Goal: Transaction & Acquisition: Book appointment/travel/reservation

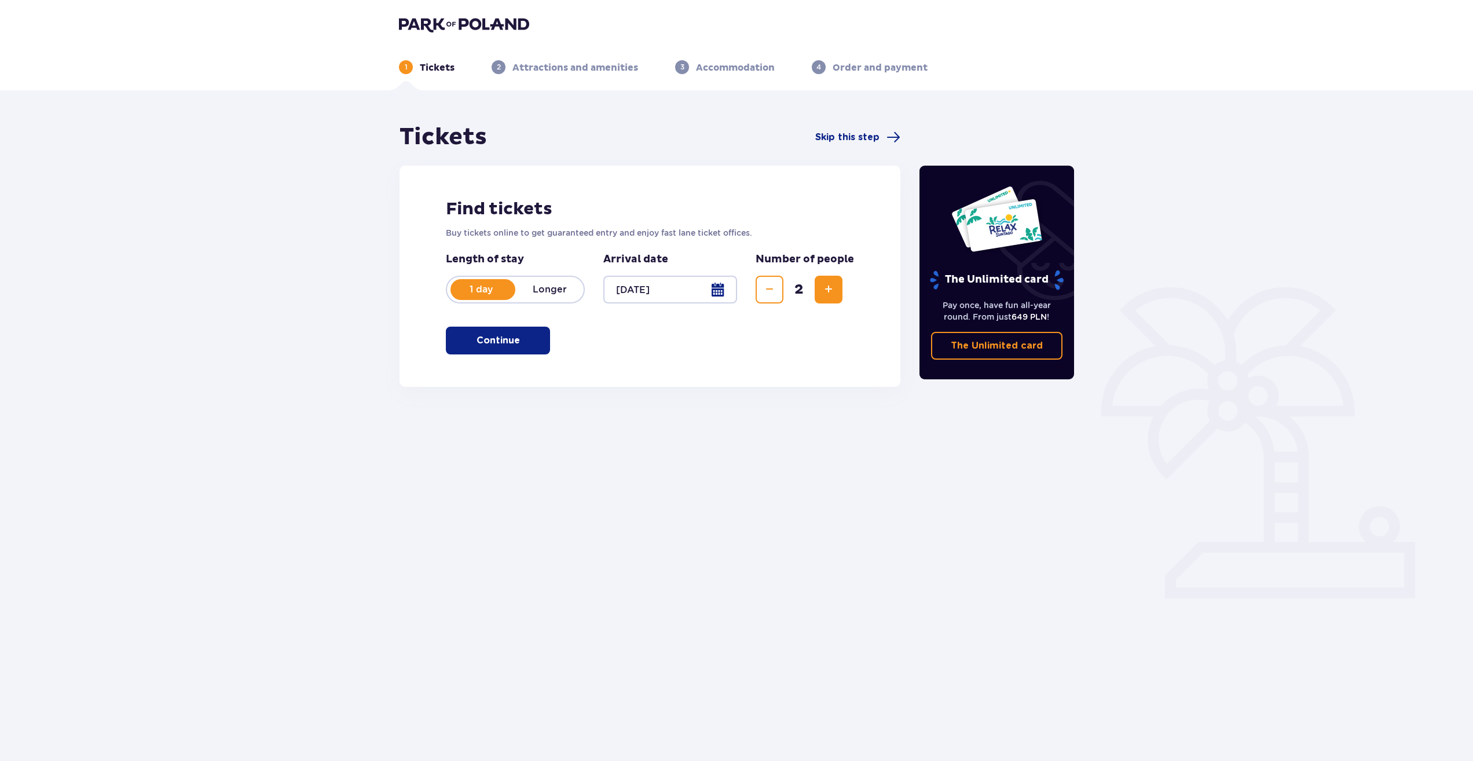
click at [533, 347] on button "Continue" at bounding box center [498, 341] width 104 height 28
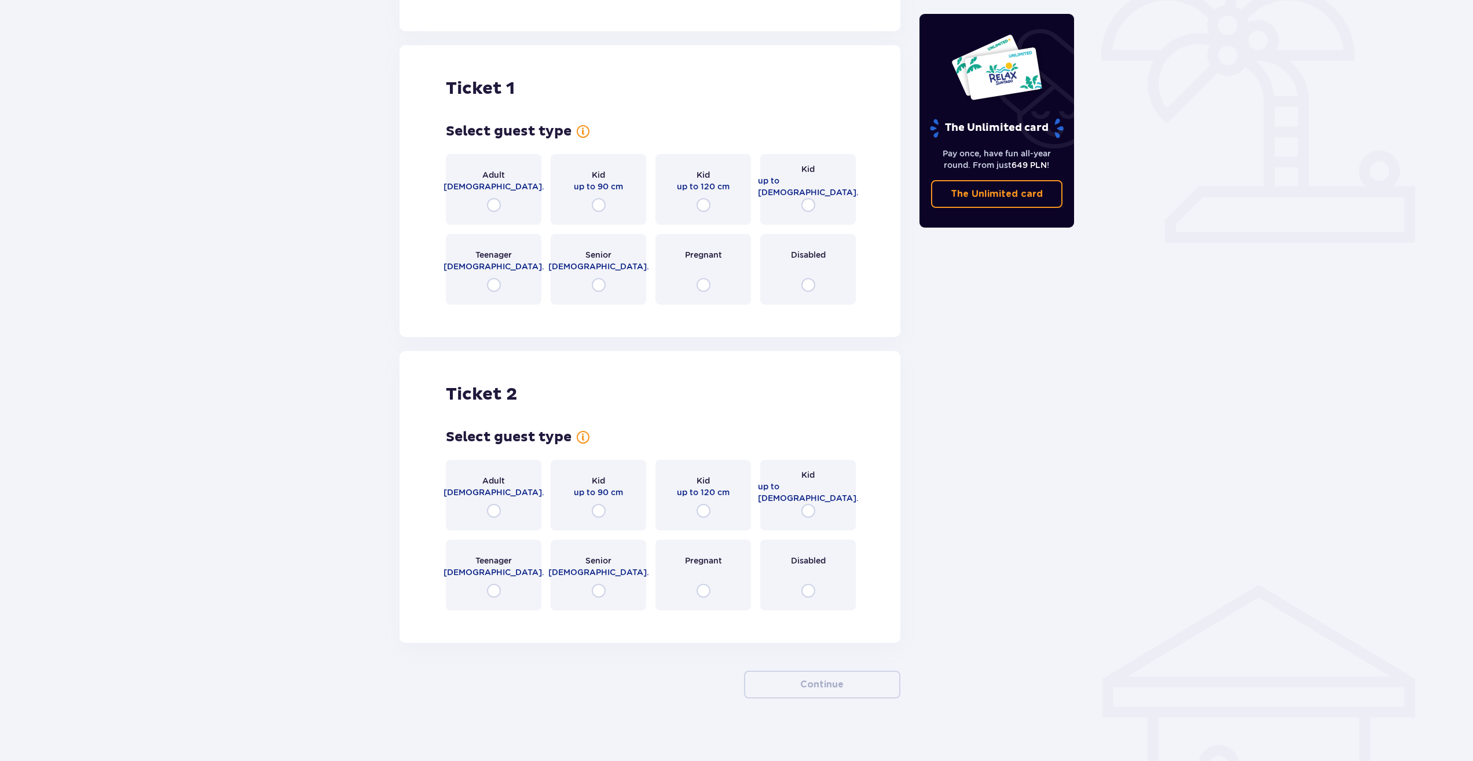
scroll to position [362, 0]
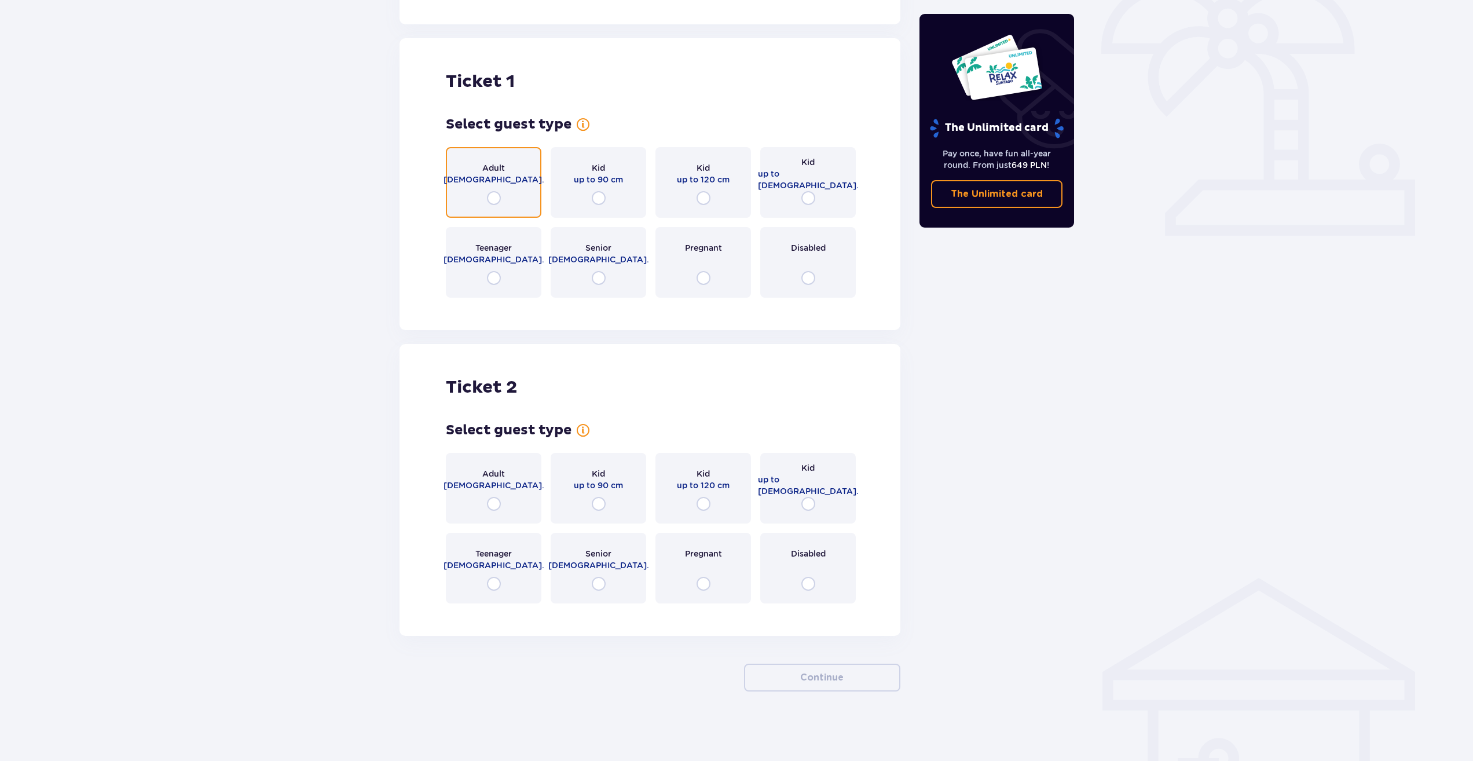
click at [499, 197] on input "radio" at bounding box center [494, 198] width 14 height 14
radio input "true"
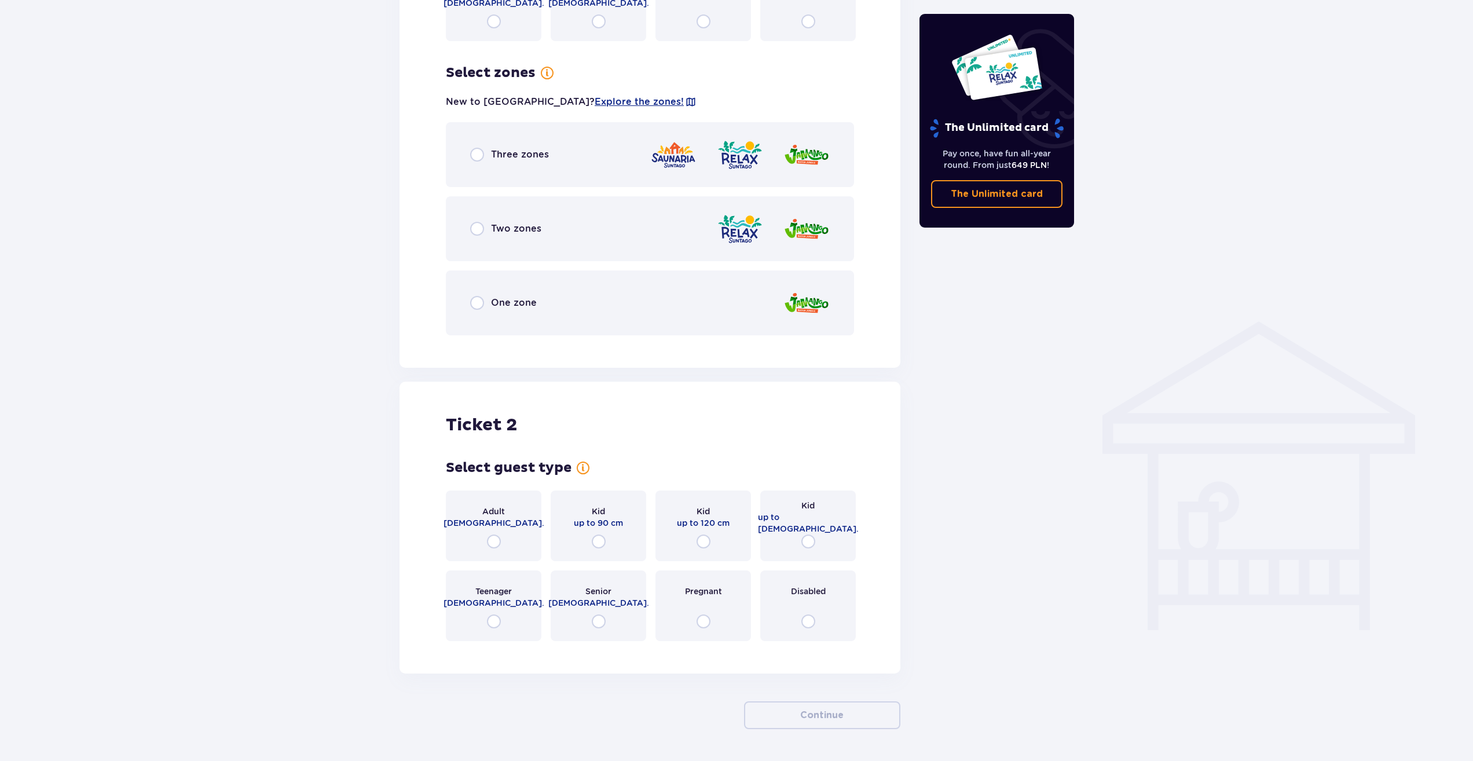
scroll to position [599, 0]
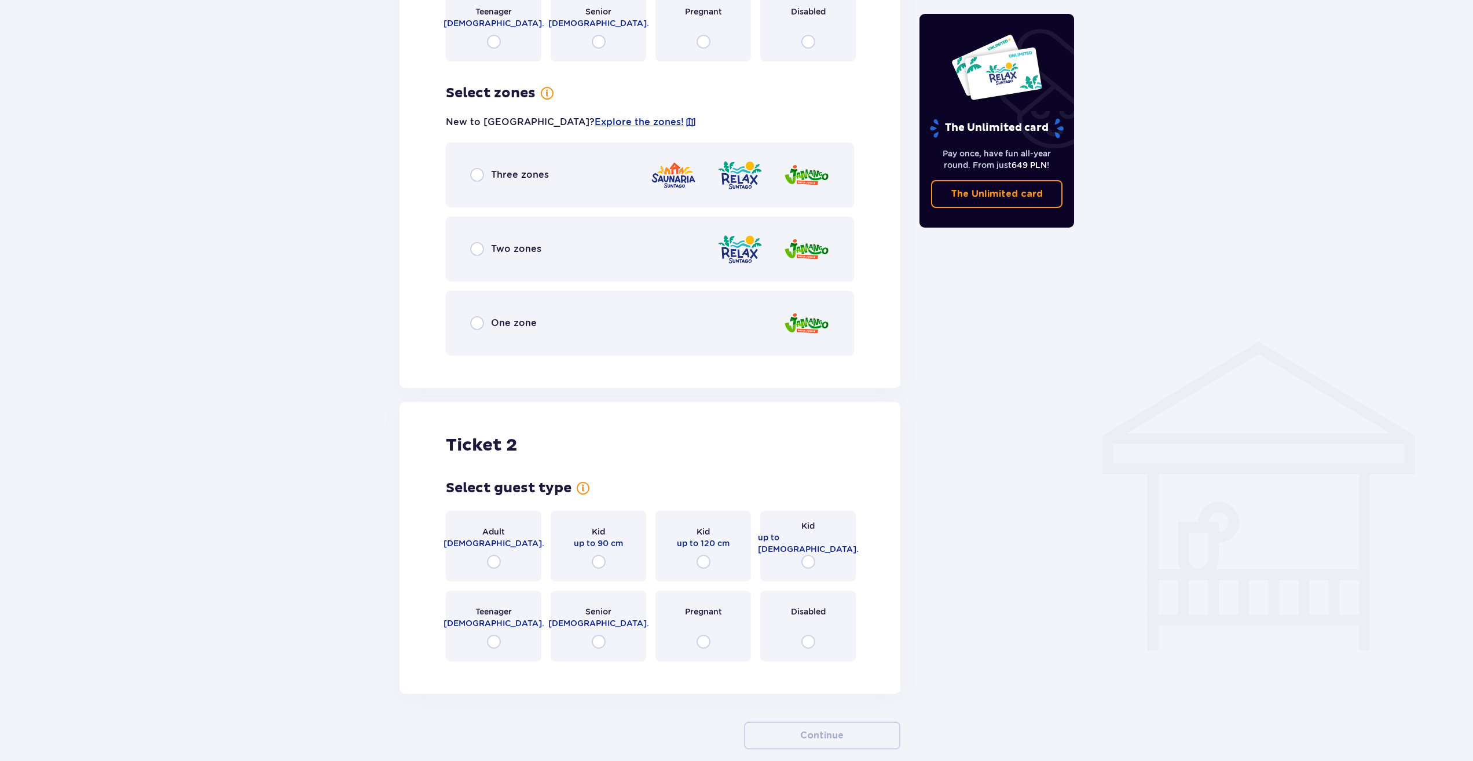
click at [489, 182] on div "Three zones" at bounding box center [650, 174] width 408 height 65
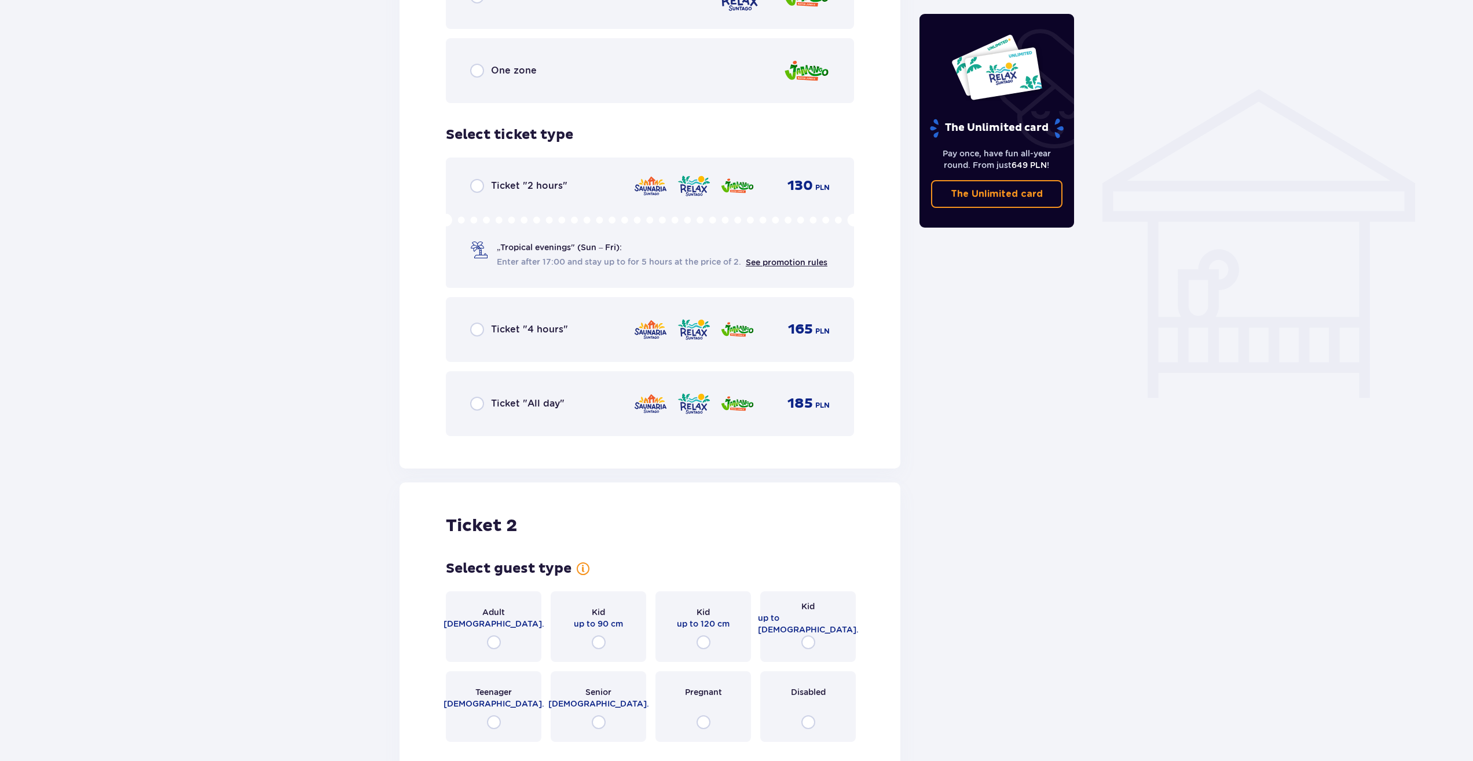
scroll to position [963, 0]
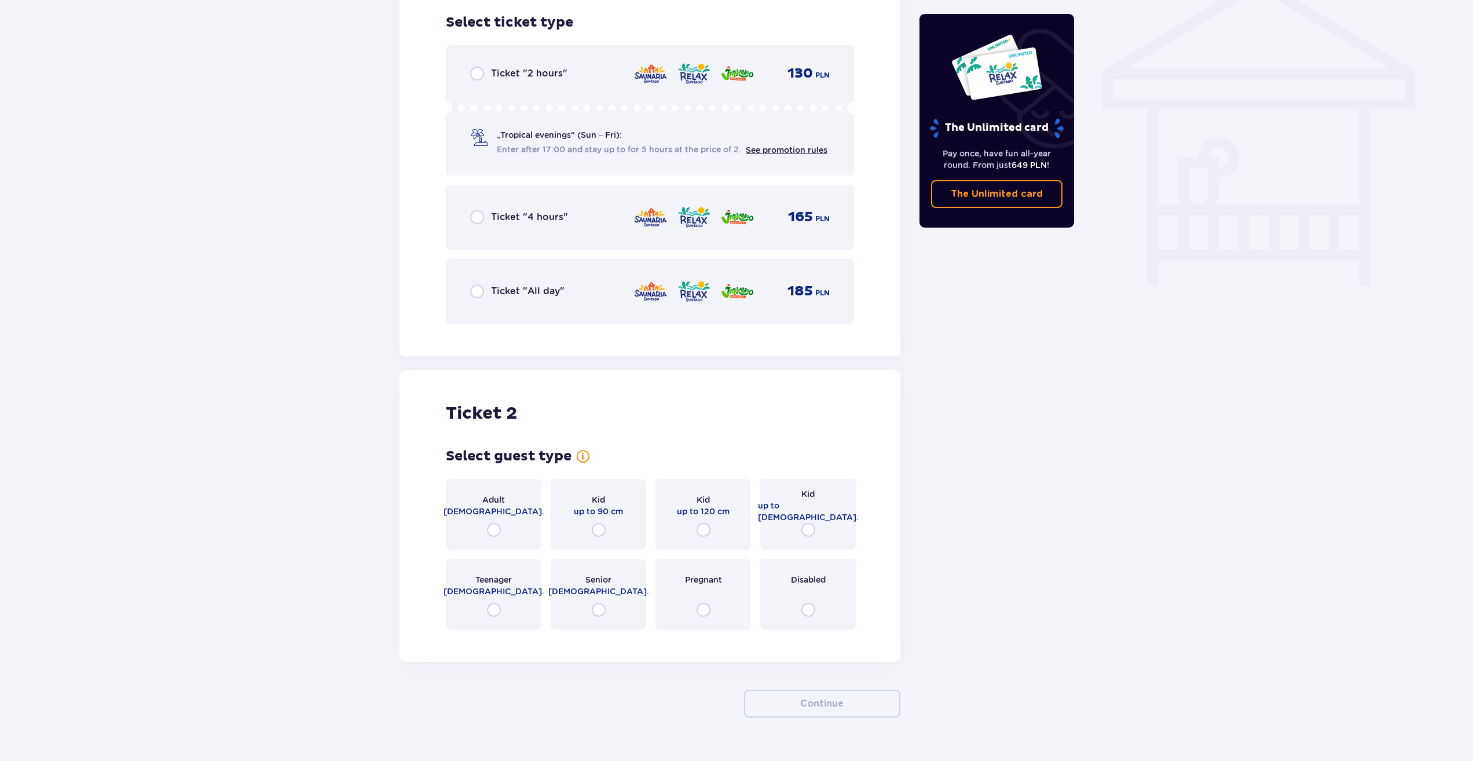
click at [509, 525] on div "Adult [DEMOGRAPHIC_DATA]." at bounding box center [494, 514] width 96 height 71
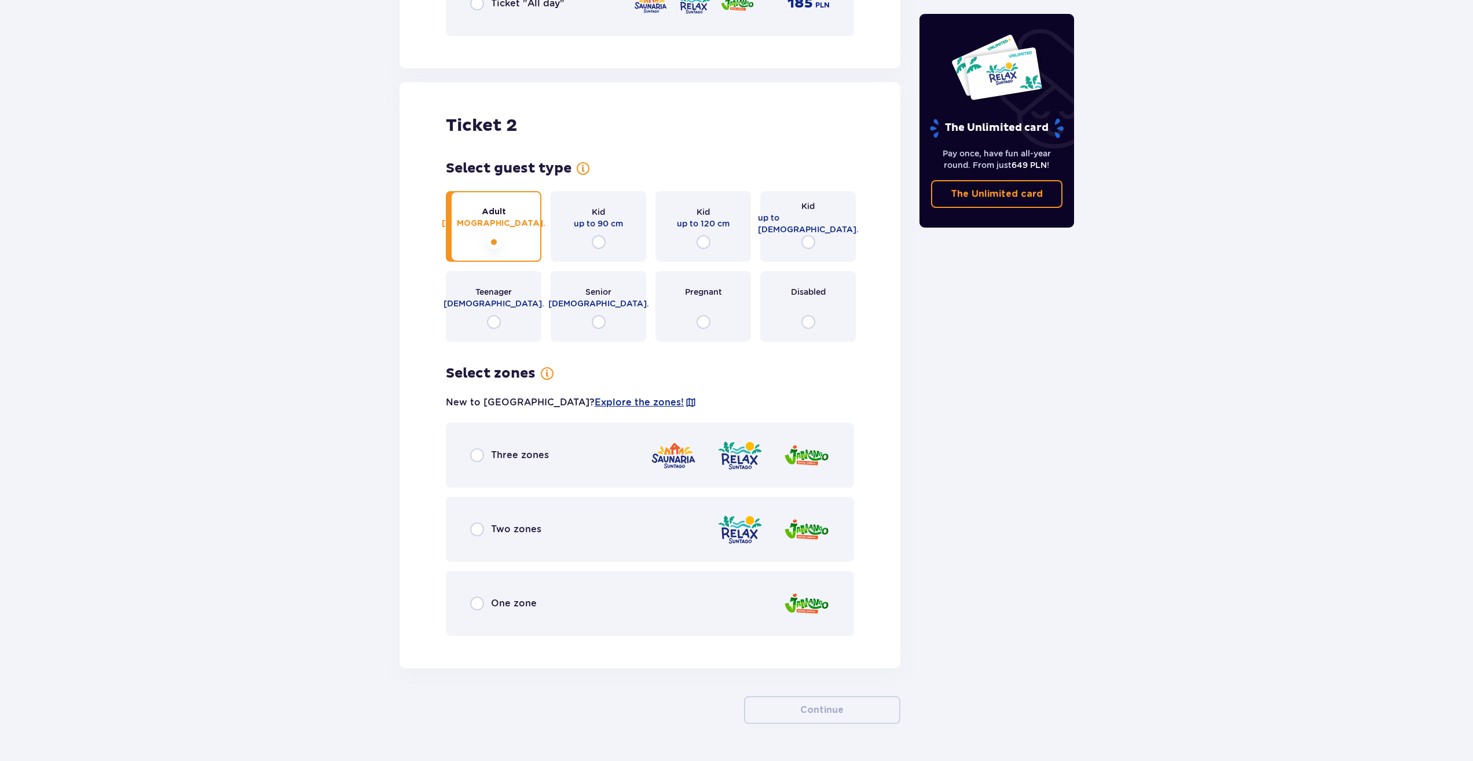
scroll to position [1284, 0]
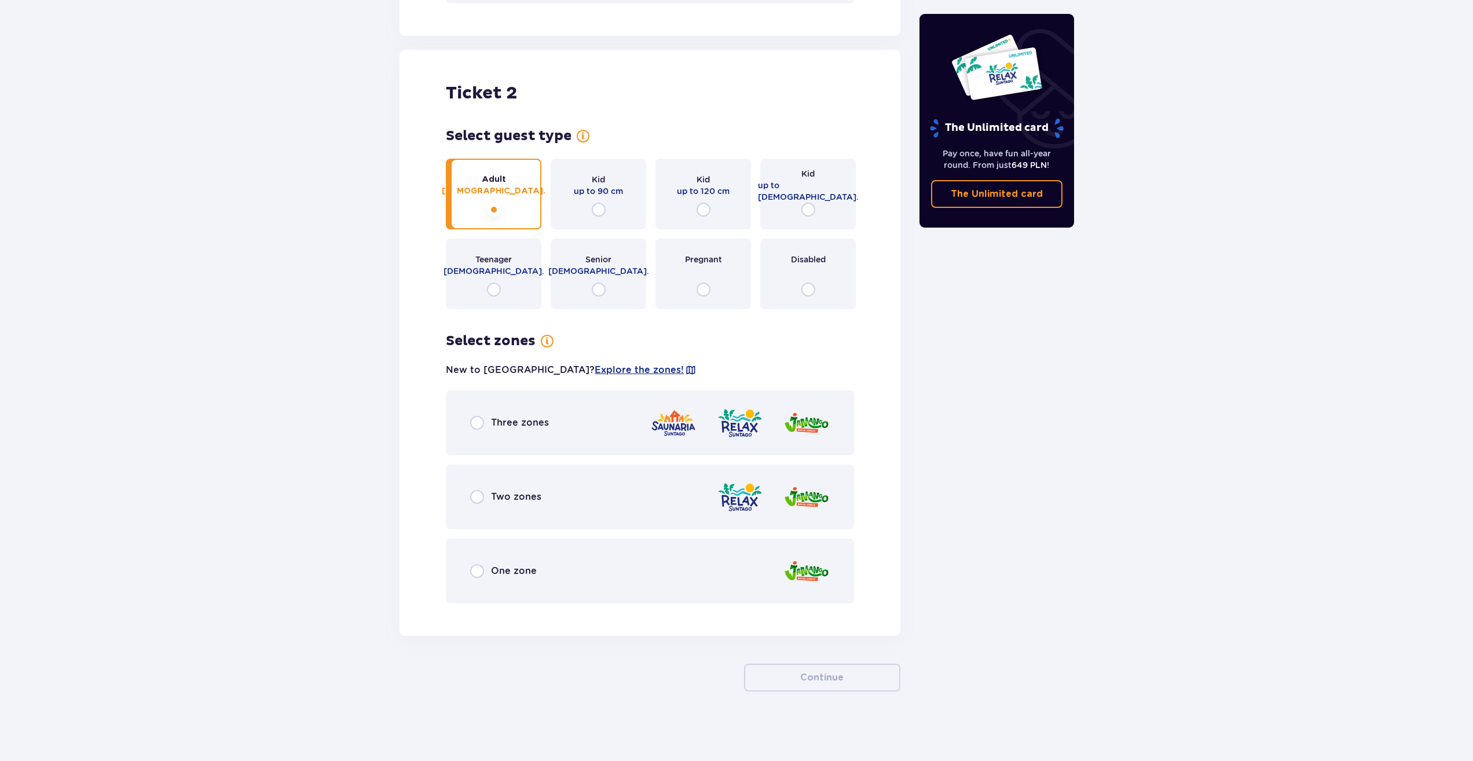
click at [496, 450] on div "Three zones" at bounding box center [650, 422] width 408 height 65
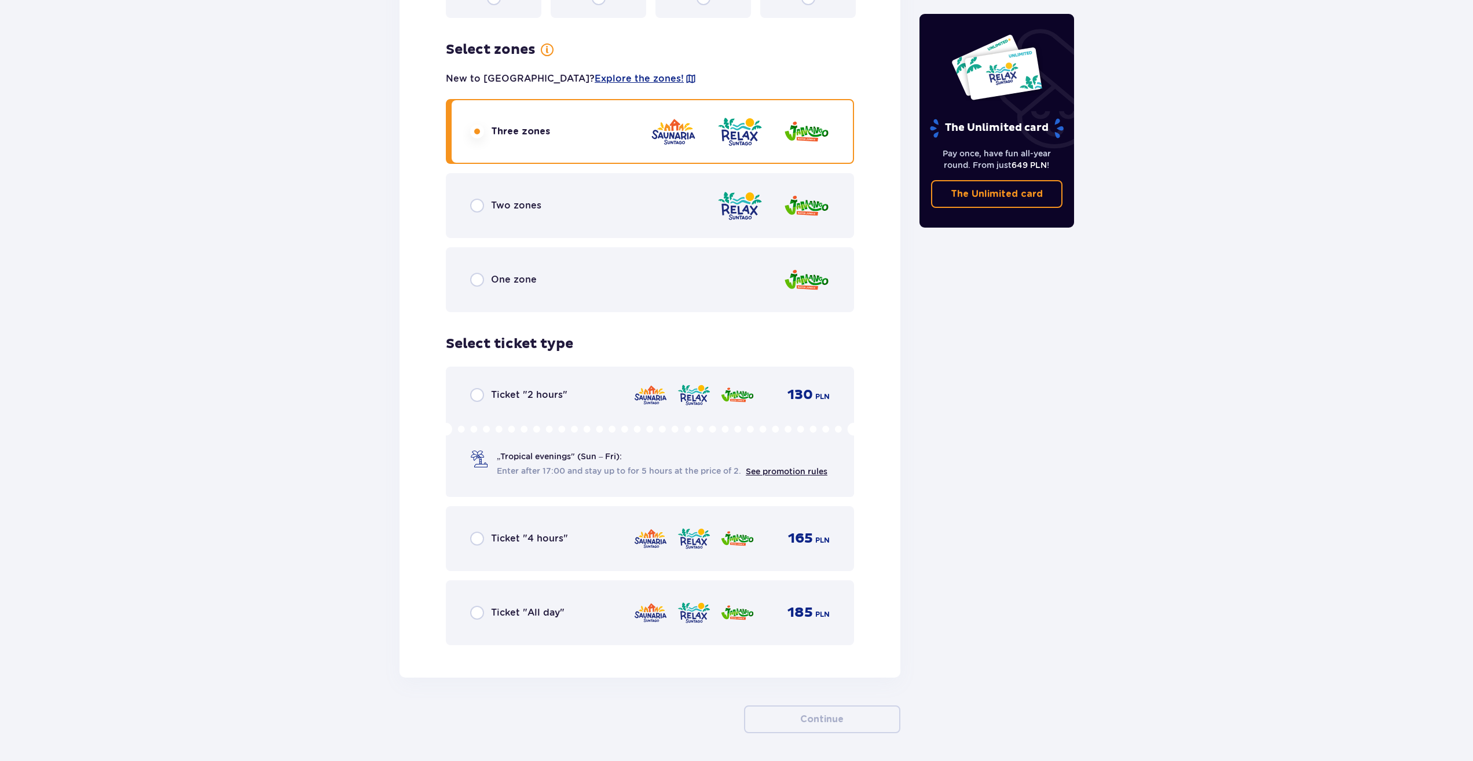
scroll to position [1616, 0]
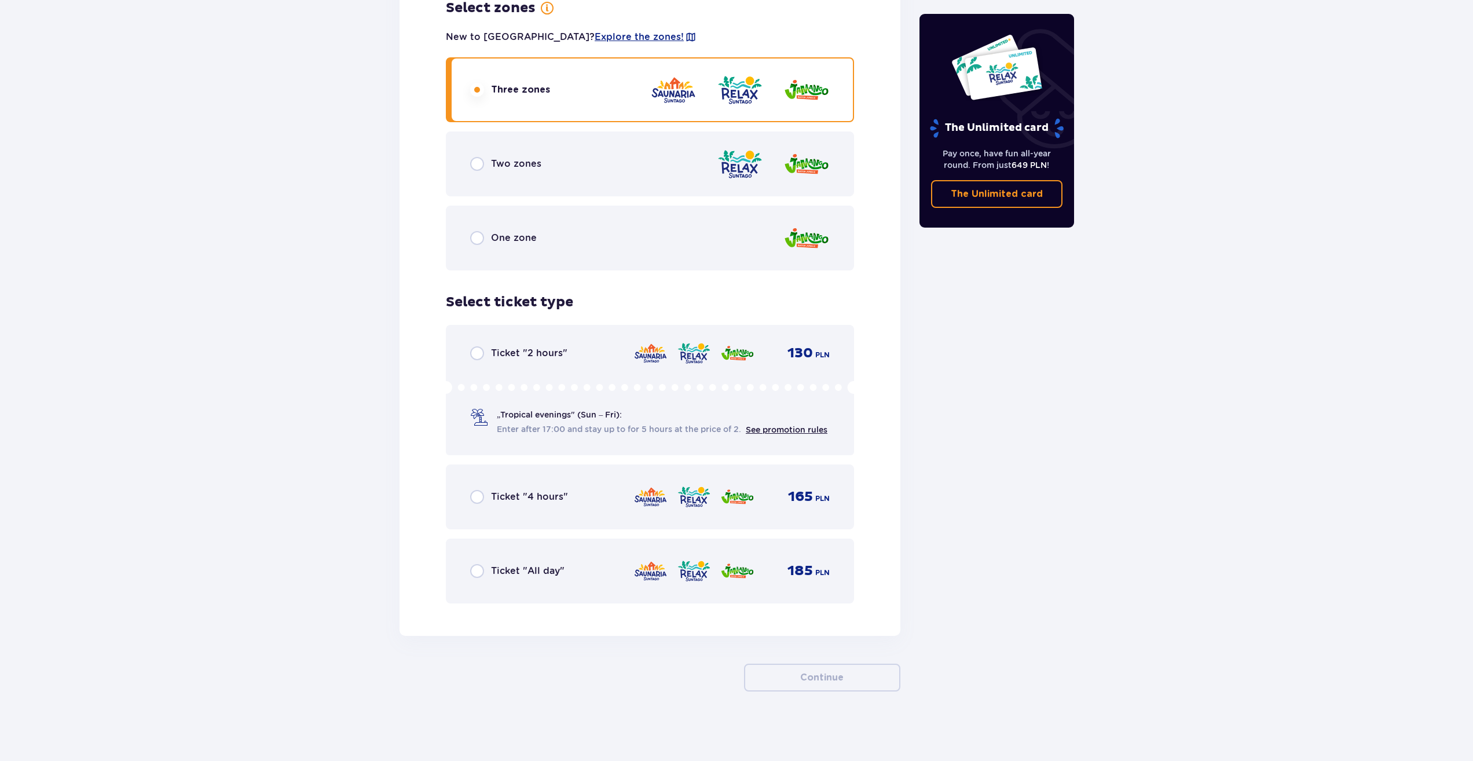
click at [485, 567] on div "Ticket "All day"" at bounding box center [517, 571] width 94 height 14
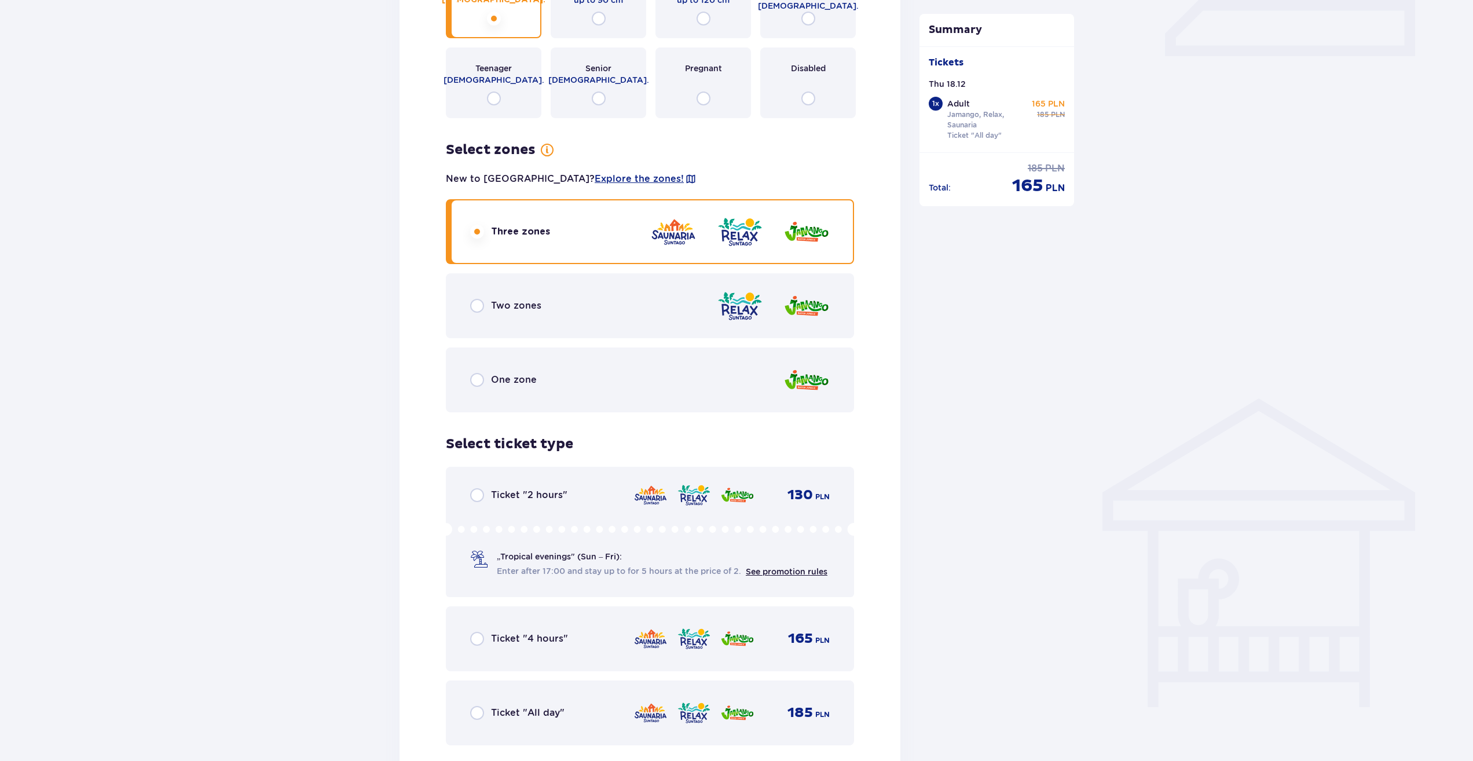
scroll to position [637, 0]
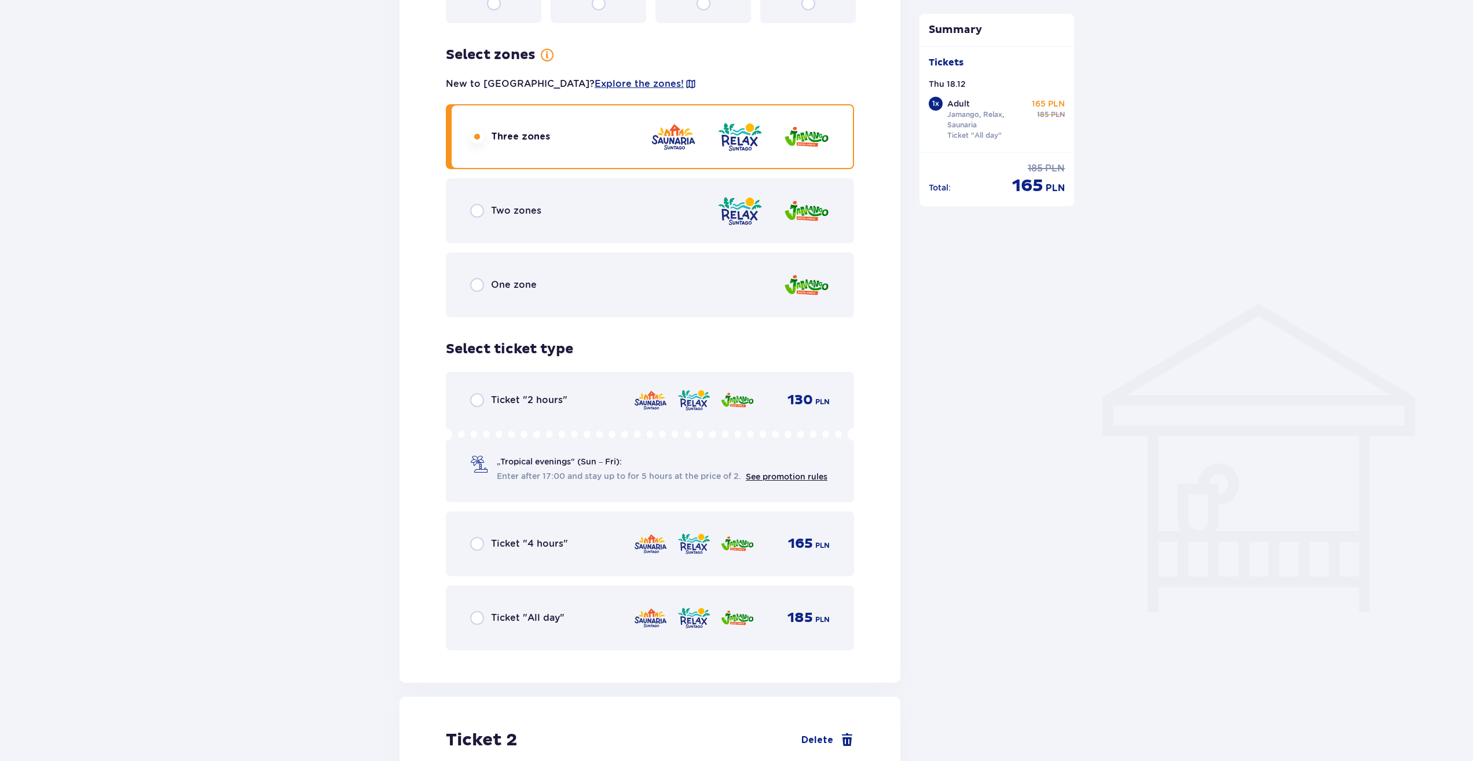
click at [476, 625] on div "Ticket "All day" 185 PLN" at bounding box center [650, 618] width 360 height 24
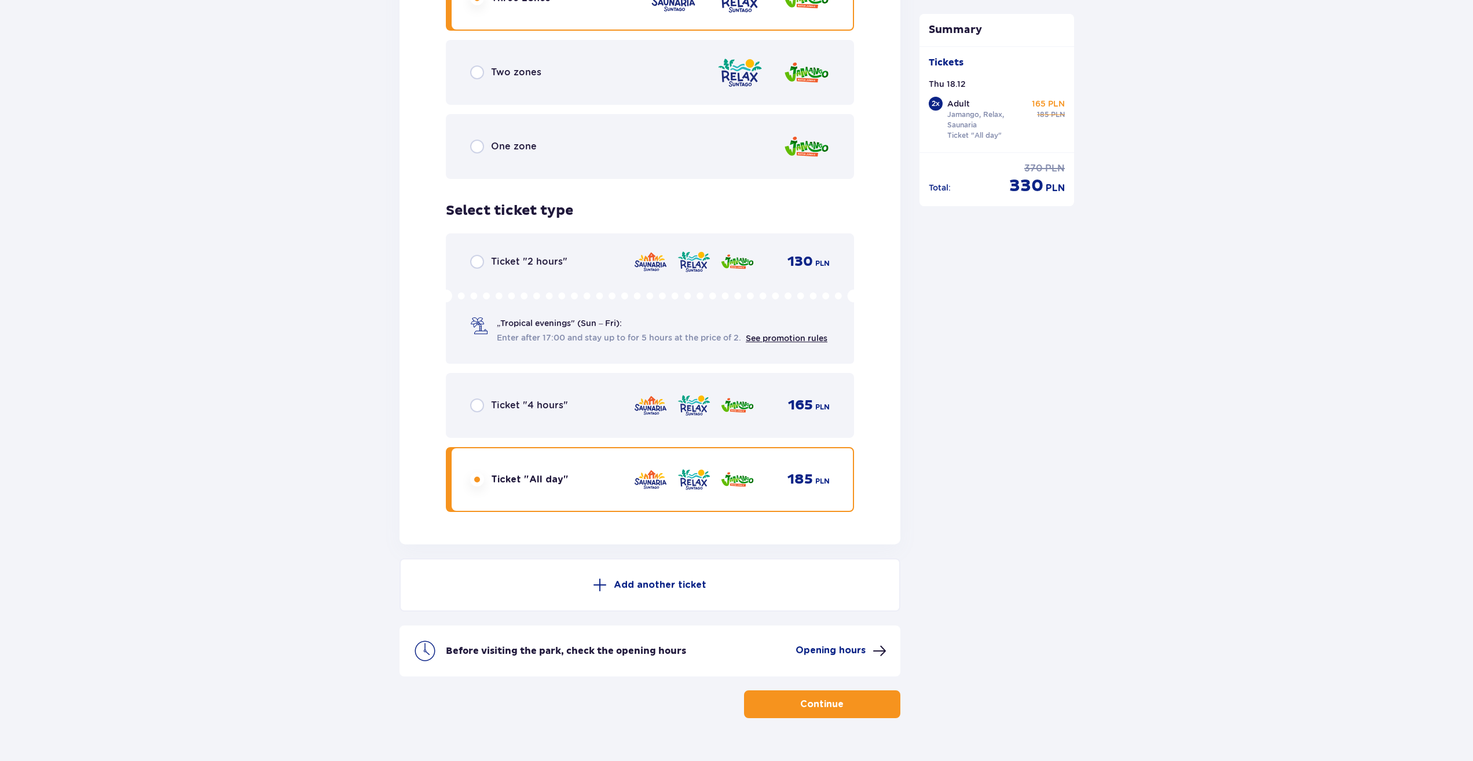
scroll to position [1735, 0]
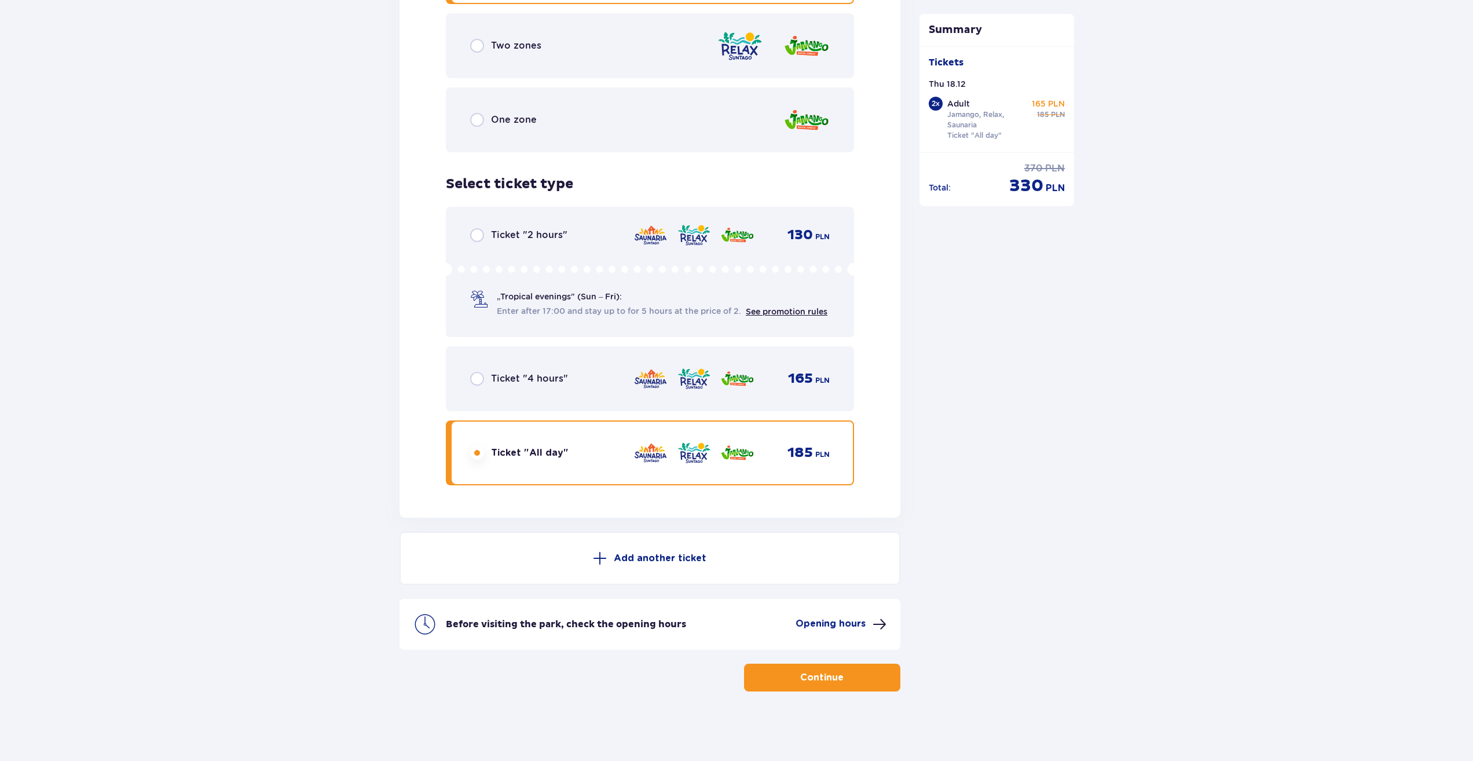
click at [823, 669] on button "Continue" at bounding box center [822, 677] width 156 height 28
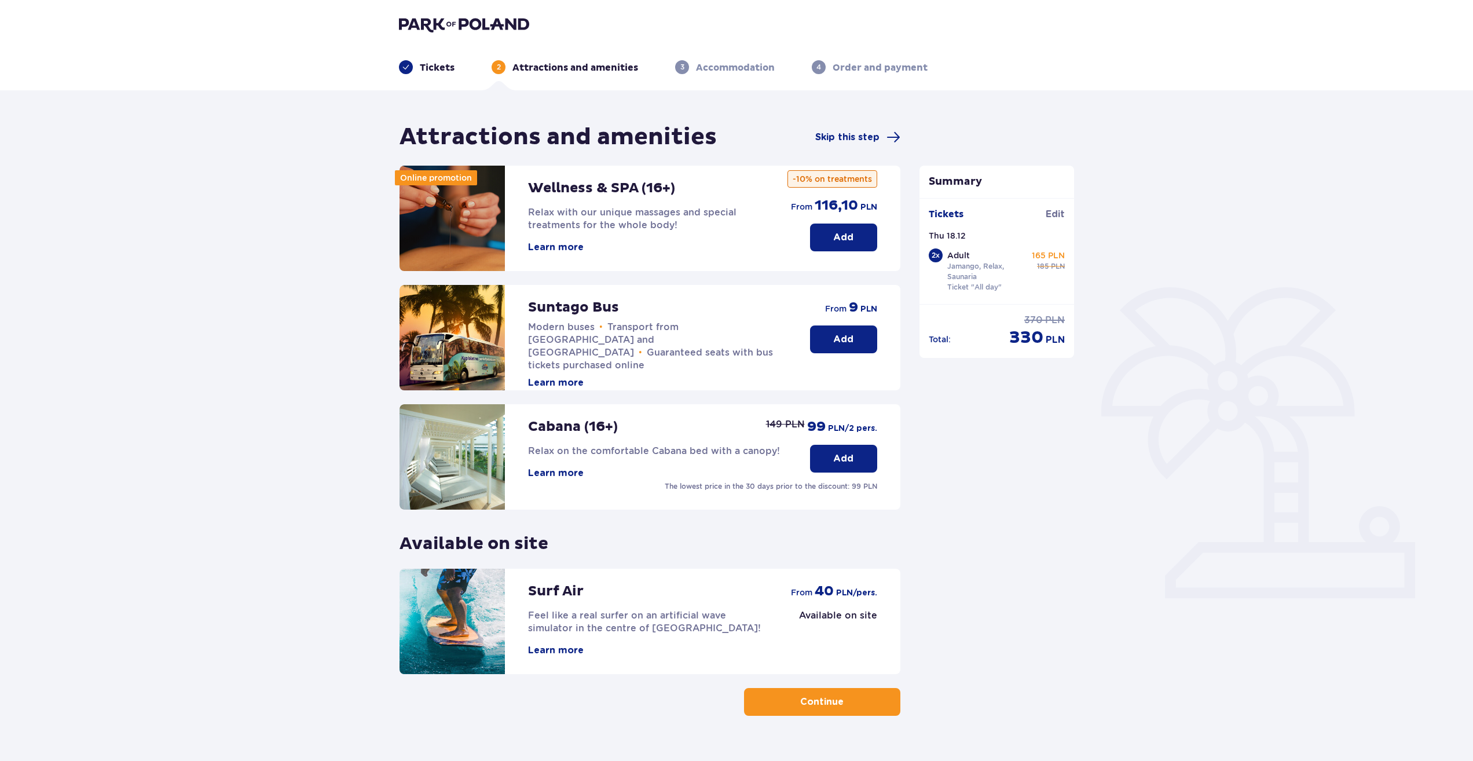
click at [806, 711] on button "Continue" at bounding box center [822, 702] width 156 height 28
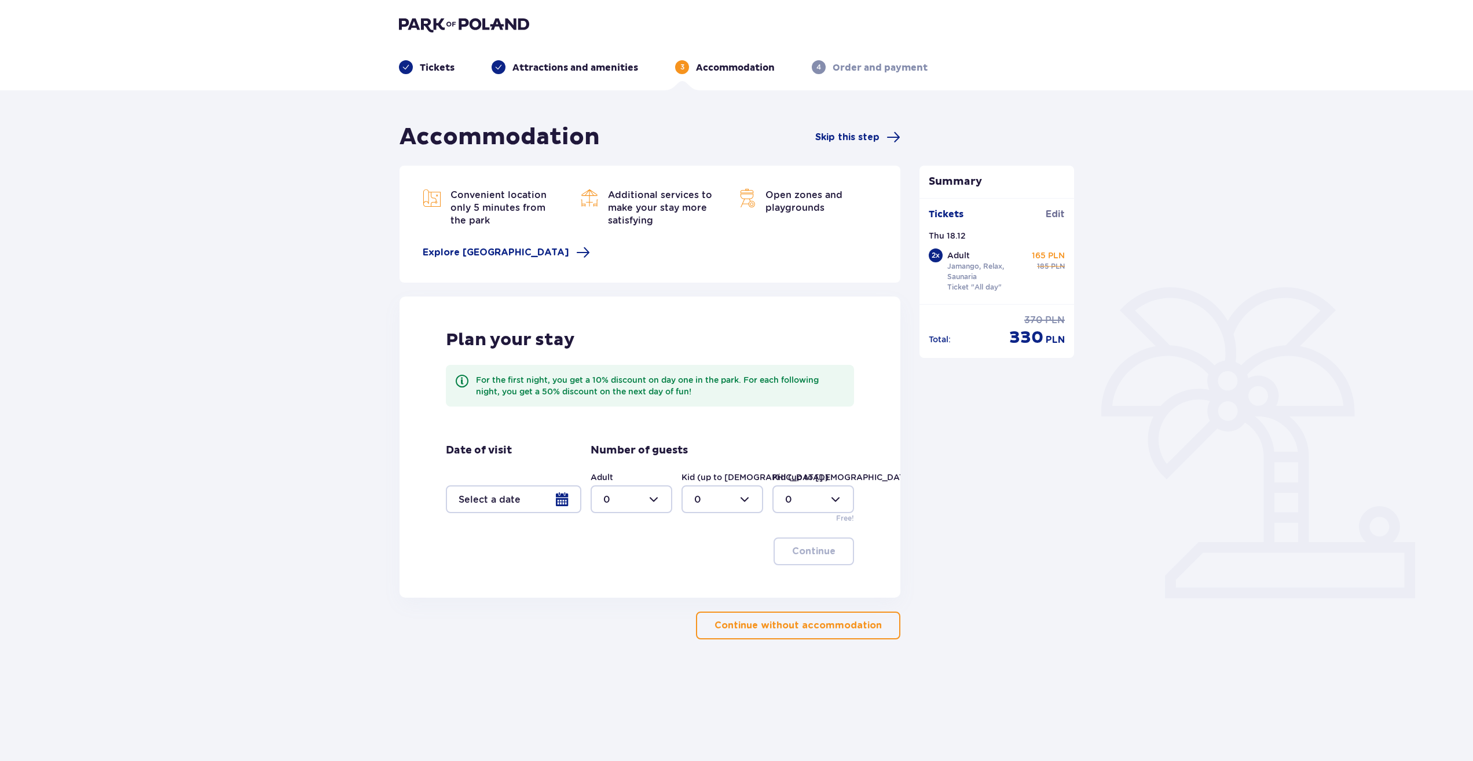
click at [639, 503] on div at bounding box center [632, 499] width 82 height 28
click at [617, 575] on span "2" at bounding box center [631, 583] width 79 height 24
type input "2"
click at [571, 501] on div at bounding box center [513, 499] width 135 height 28
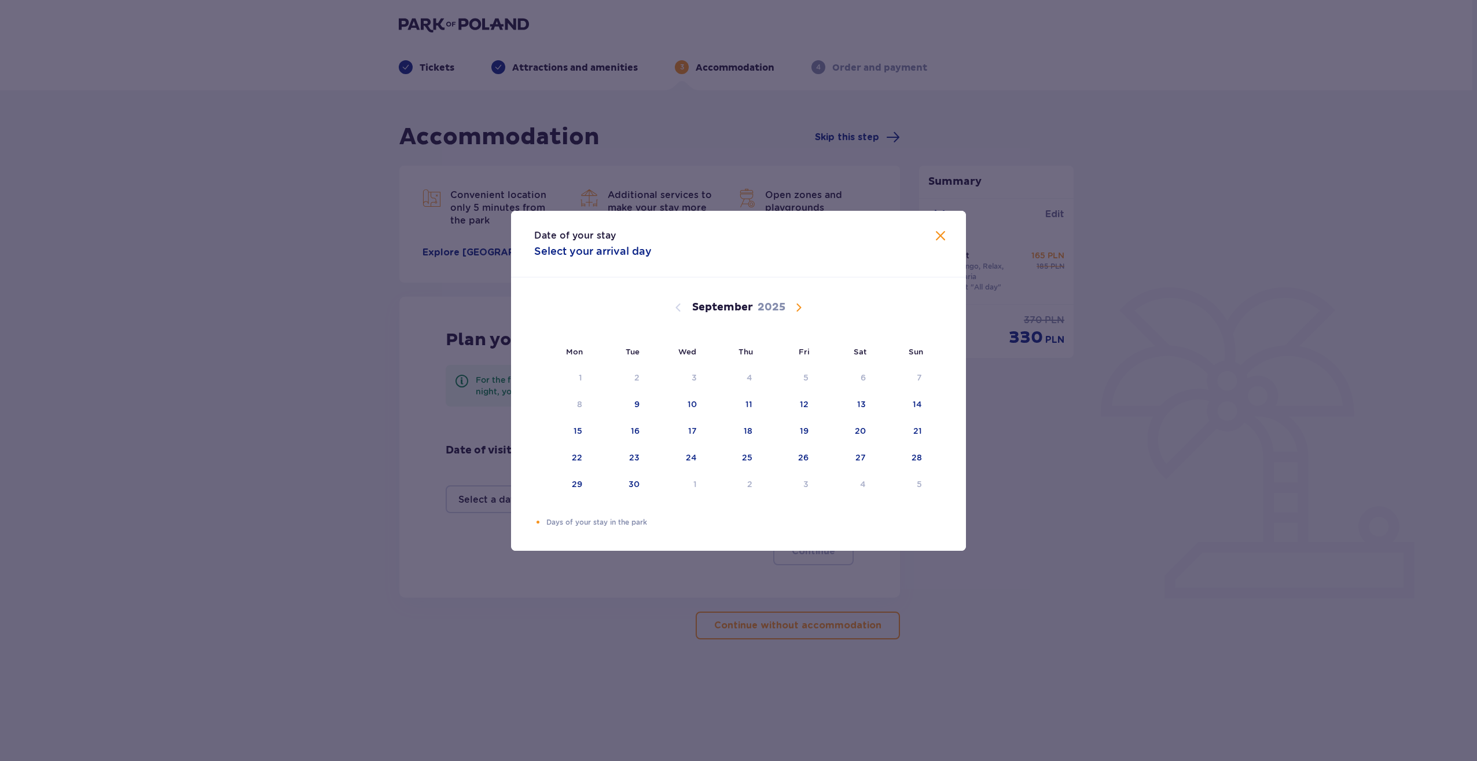
click at [804, 305] on span "Calendar" at bounding box center [799, 307] width 14 height 14
click at [802, 304] on span "Calendar" at bounding box center [799, 307] width 14 height 14
click at [757, 431] on div "18" at bounding box center [733, 431] width 56 height 25
click at [793, 424] on div "19" at bounding box center [789, 431] width 56 height 25
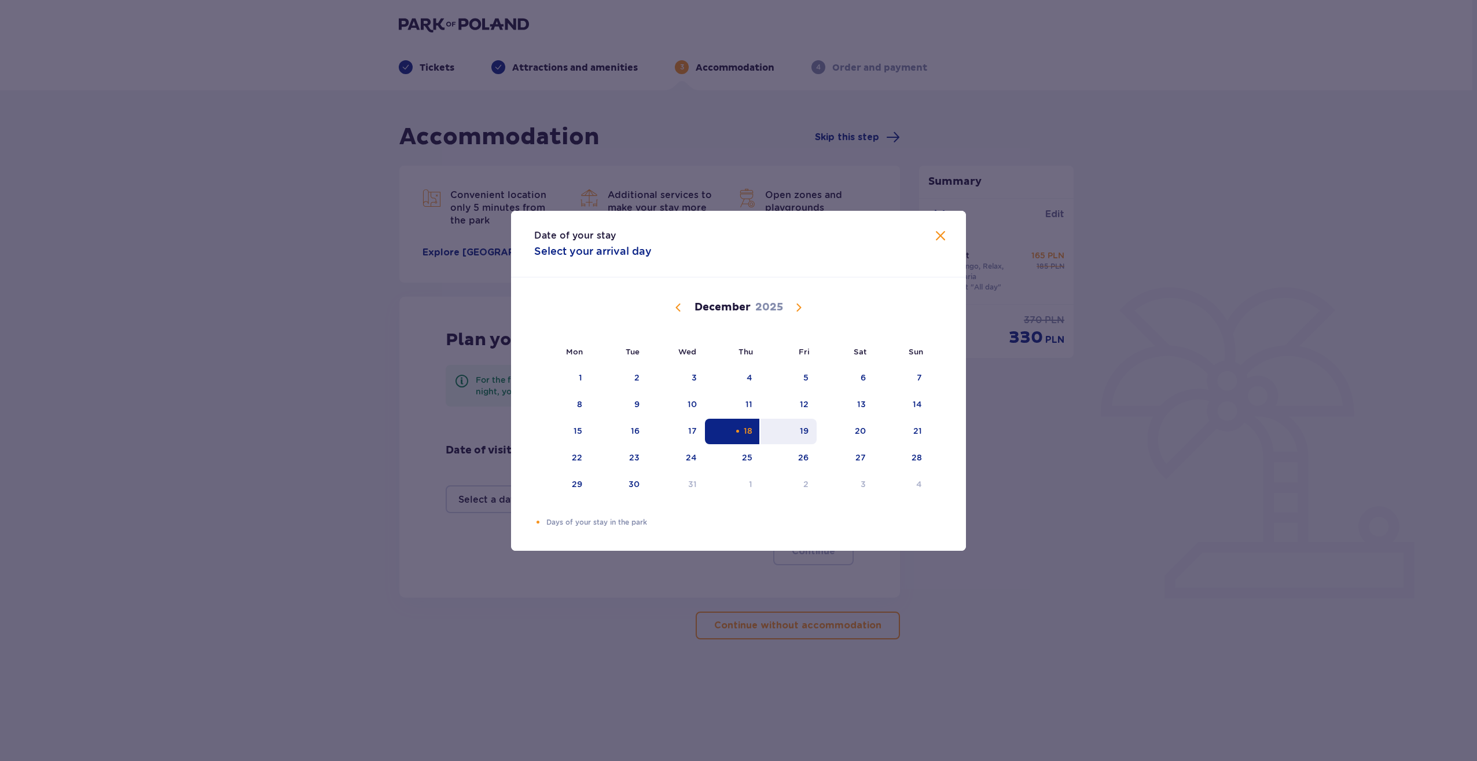
type input "[DATE] - [DATE]"
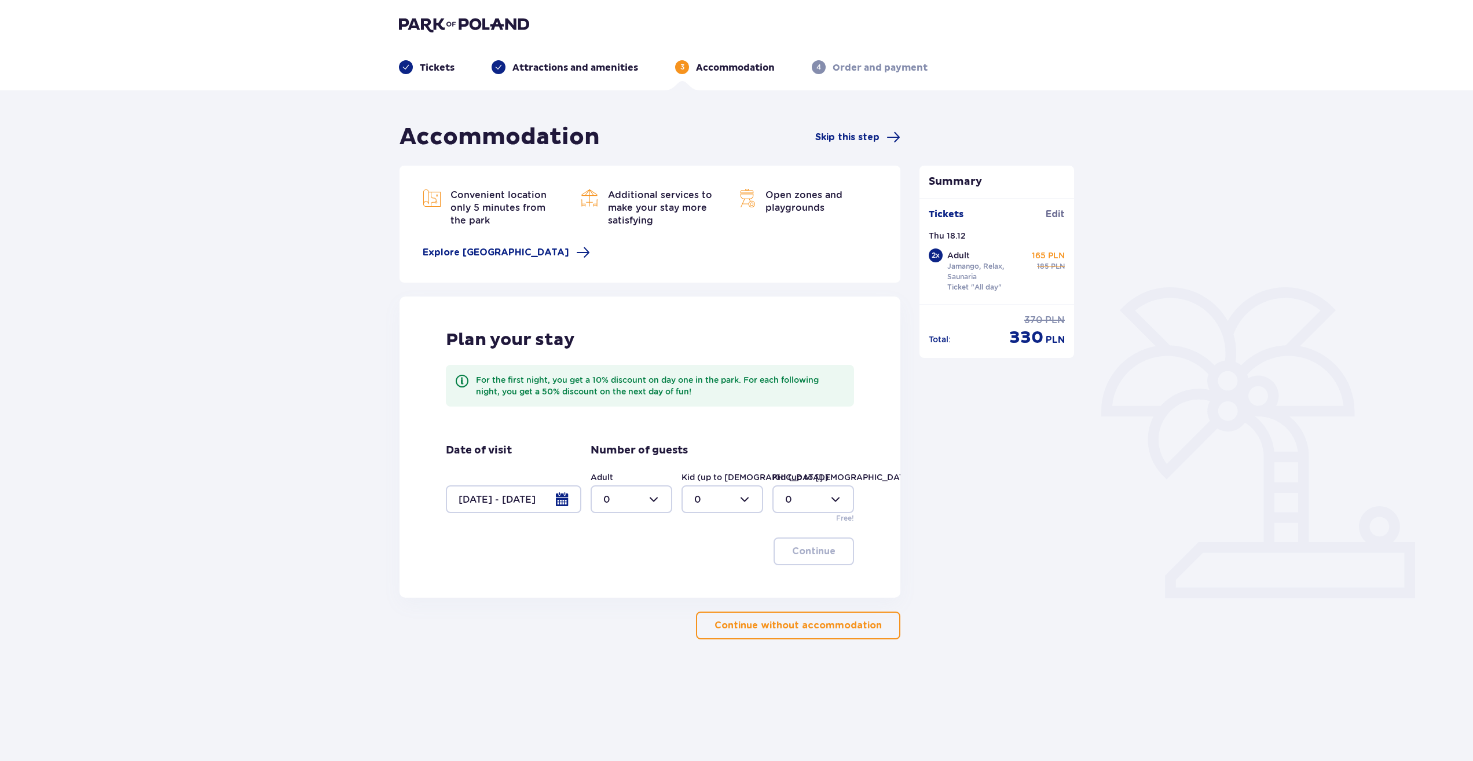
click at [838, 432] on div "Plan your stay For the first night, you get a 10% discount on day one in the pa…" at bounding box center [649, 446] width 501 height 301
click at [662, 498] on div at bounding box center [632, 499] width 82 height 28
click at [622, 582] on div "2" at bounding box center [631, 583] width 56 height 13
type input "2"
click at [797, 553] on p "Continue" at bounding box center [813, 551] width 43 height 13
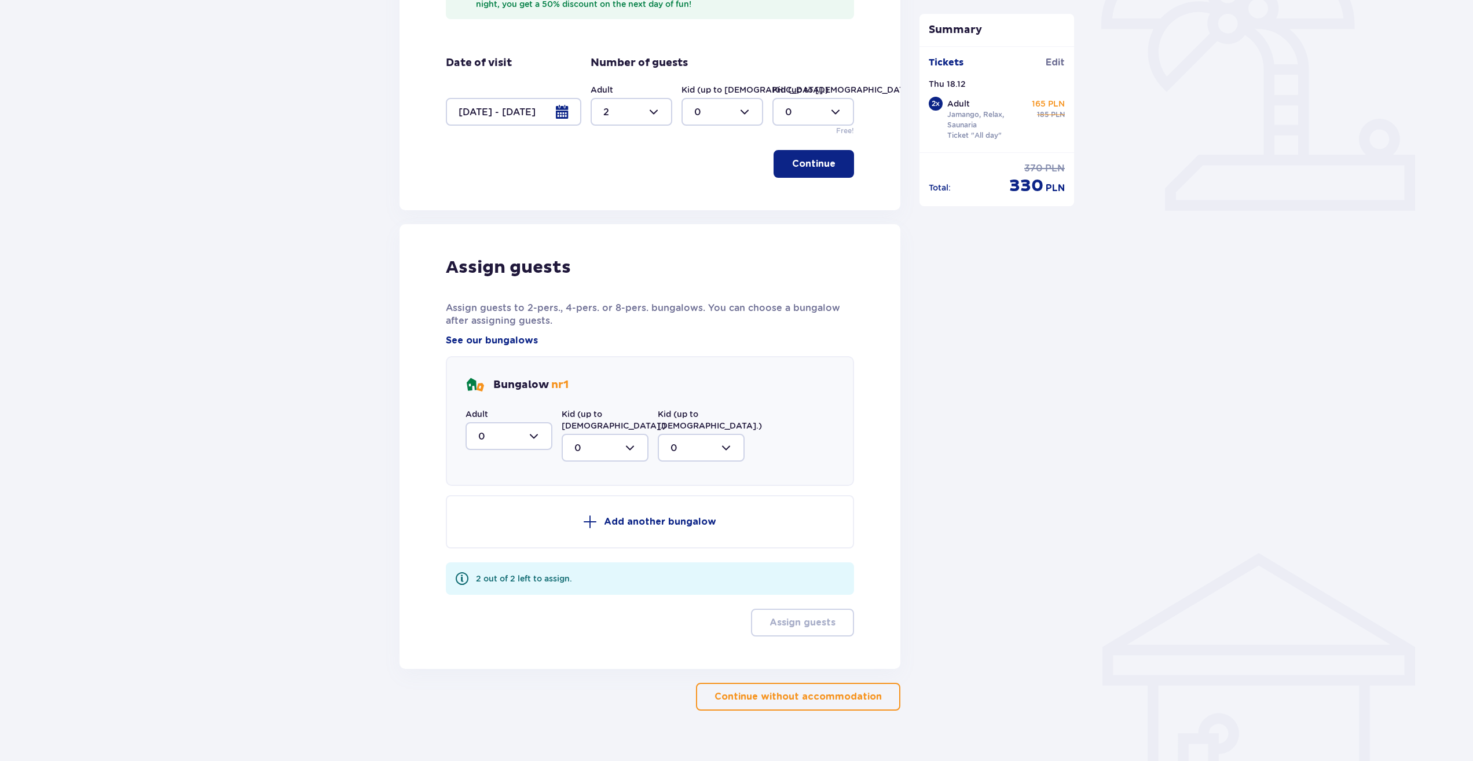
scroll to position [395, 0]
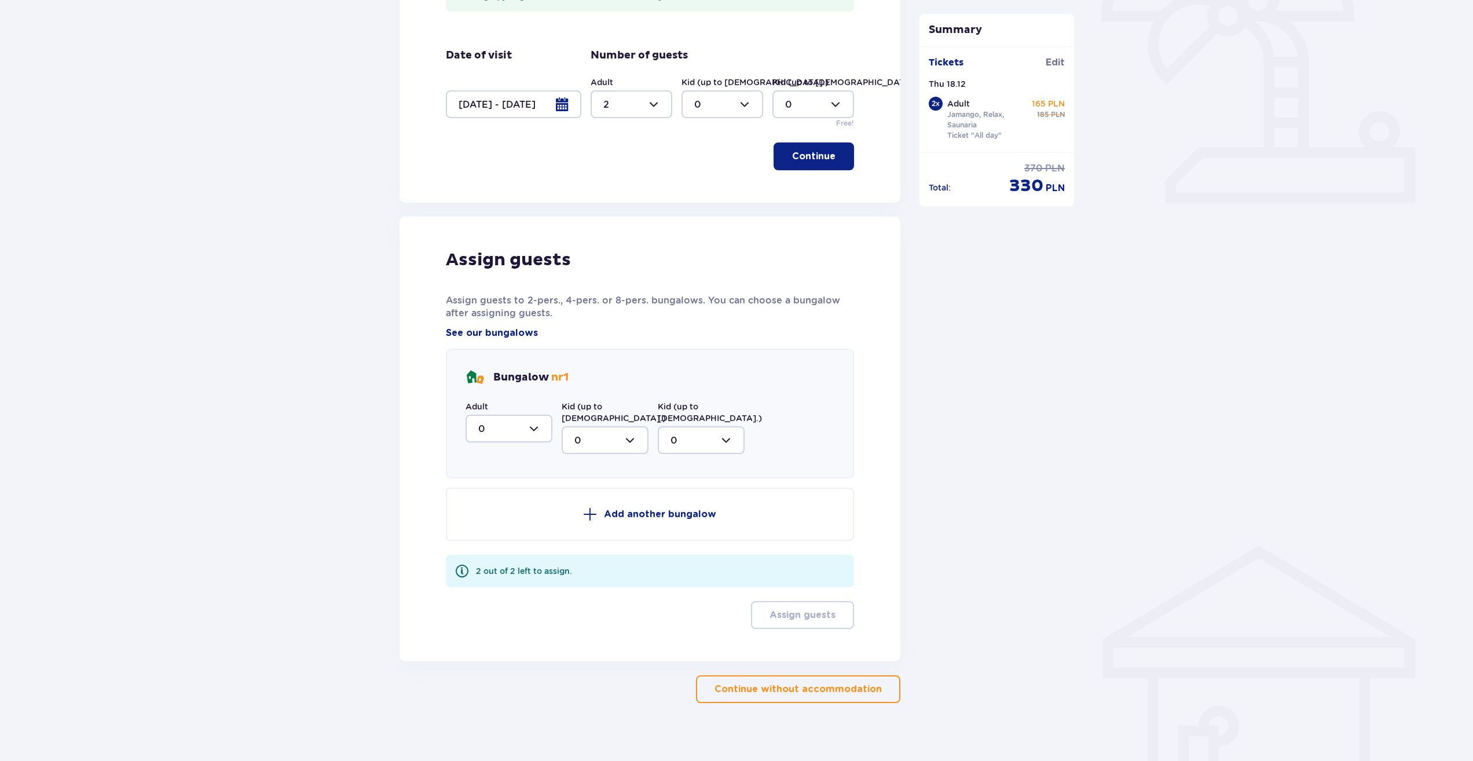
click at [531, 432] on div at bounding box center [508, 429] width 87 height 28
click at [512, 463] on div "0" at bounding box center [508, 463] width 61 height 13
click at [525, 430] on div at bounding box center [508, 429] width 87 height 28
click at [499, 509] on div "2" at bounding box center [508, 512] width 61 height 13
type input "2"
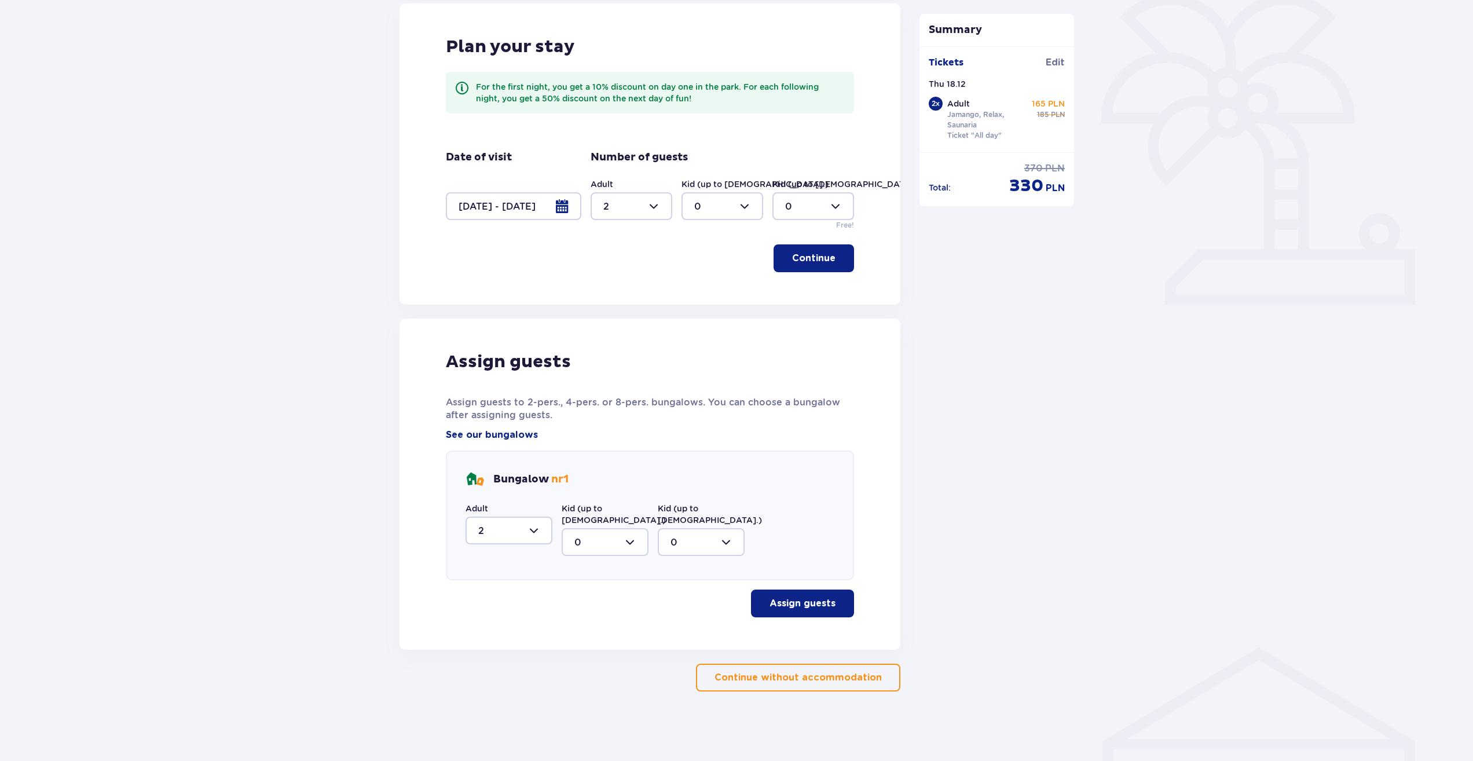
scroll to position [281, 0]
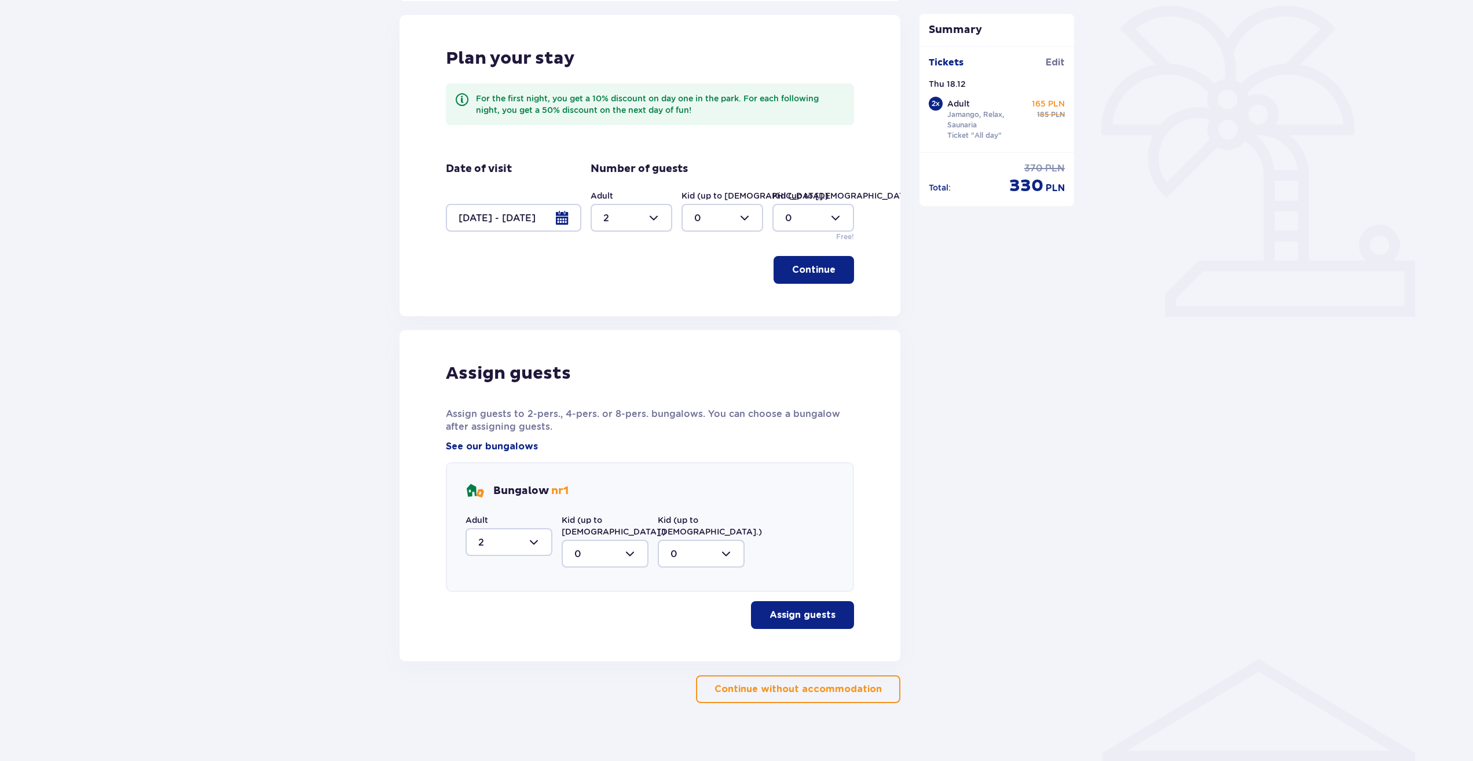
click at [790, 608] on p "Assign guests" at bounding box center [802, 614] width 66 height 13
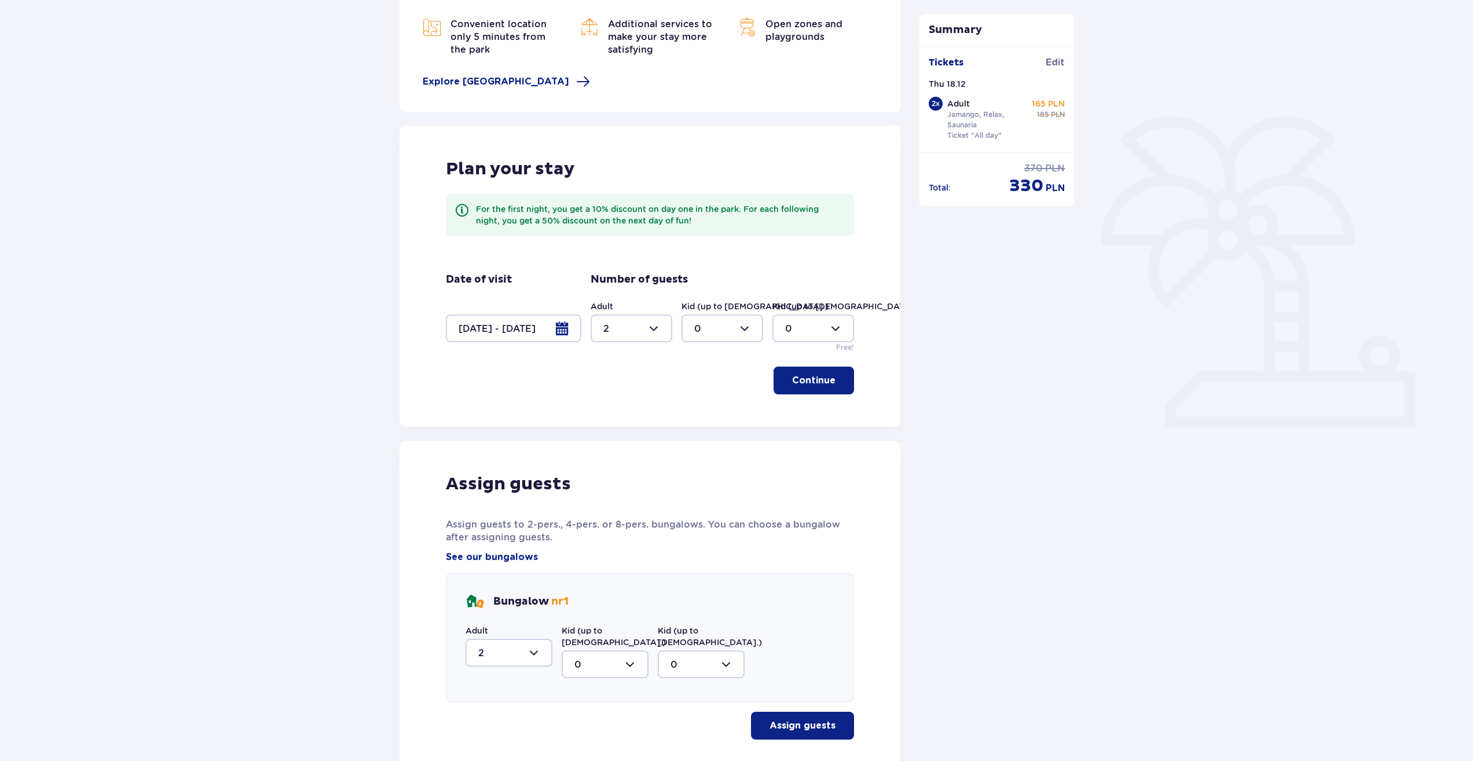
scroll to position [0, 0]
